Goal: Task Accomplishment & Management: Manage account settings

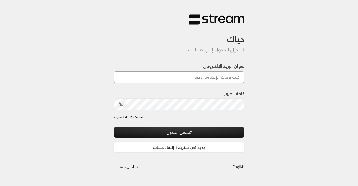
click at [172, 78] on input "عنوان البريد الإلكتروني" at bounding box center [179, 76] width 131 height 11
paste input "[EMAIL_ADDRESS][DOMAIN_NAME]"
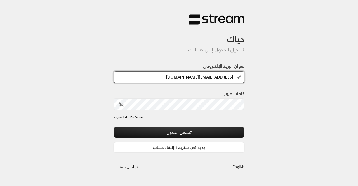
type input "[EMAIL_ADDRESS][DOMAIN_NAME]"
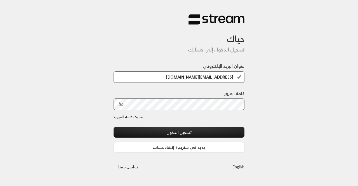
click at [123, 103] on icon "toggle password visibility" at bounding box center [121, 104] width 5 height 5
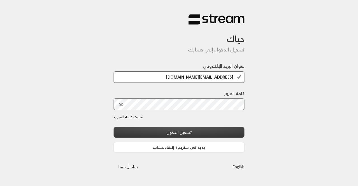
click at [179, 130] on button "تسجيل الدخول" at bounding box center [179, 132] width 131 height 10
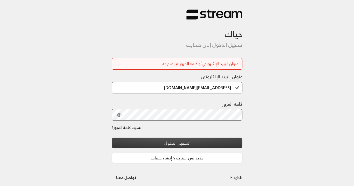
click at [187, 144] on button "تسجيل الدخول" at bounding box center [177, 143] width 131 height 10
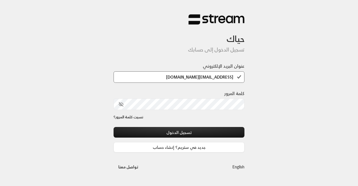
type input "[EMAIL_ADDRESS][DOMAIN_NAME]"
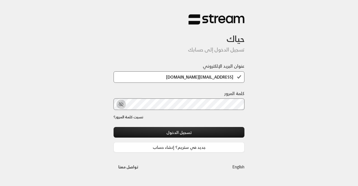
click at [121, 105] on icon "toggle password visibility" at bounding box center [121, 104] width 1 height 1
click at [121, 105] on circle "toggle password visibility" at bounding box center [121, 104] width 1 height 1
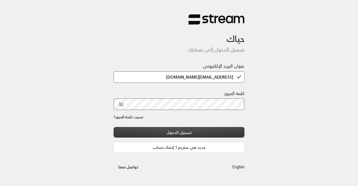
click at [157, 128] on button "تسجيل الدخول" at bounding box center [179, 132] width 131 height 10
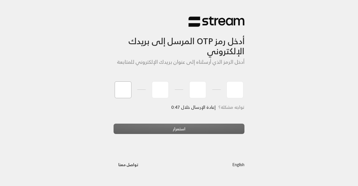
type input "4"
type input "9"
type input "2"
type input "9"
